Goal: Check status: Check status

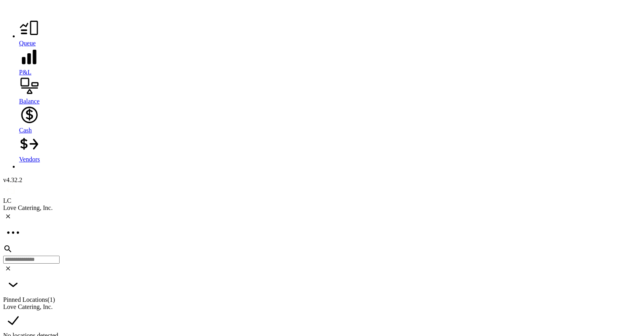
scroll to position [888, 0]
